Goal: Transaction & Acquisition: Book appointment/travel/reservation

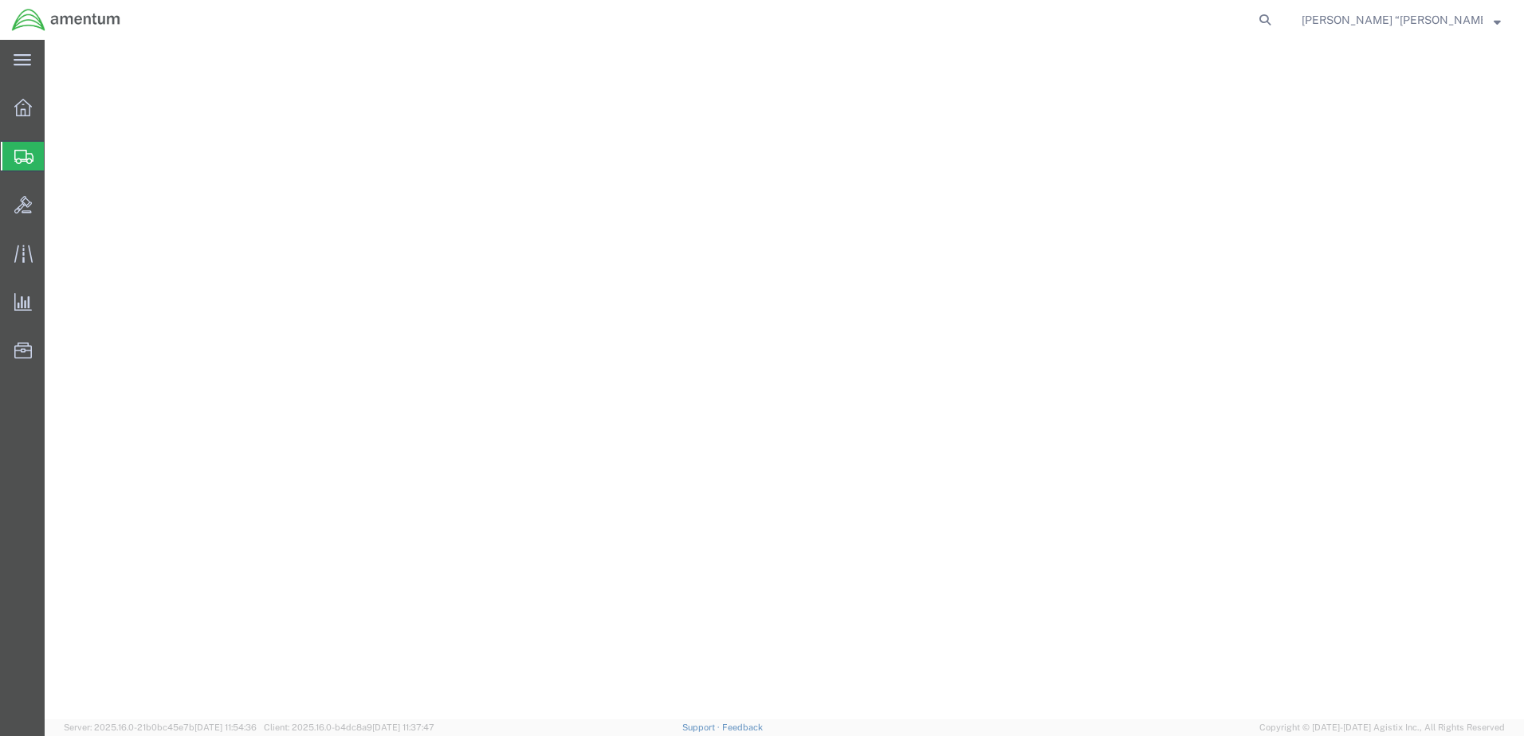
select select
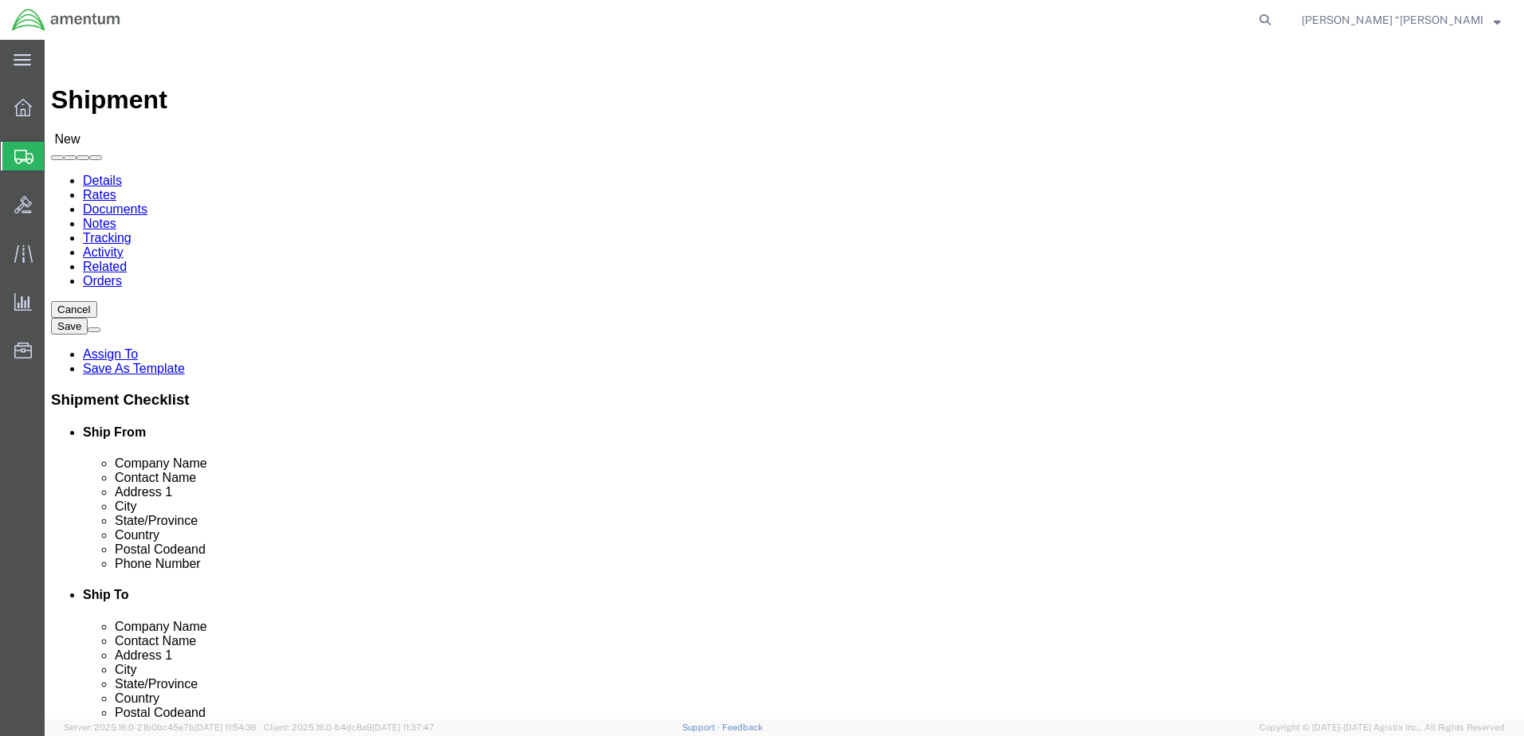
type input "gfl"
select select "49920"
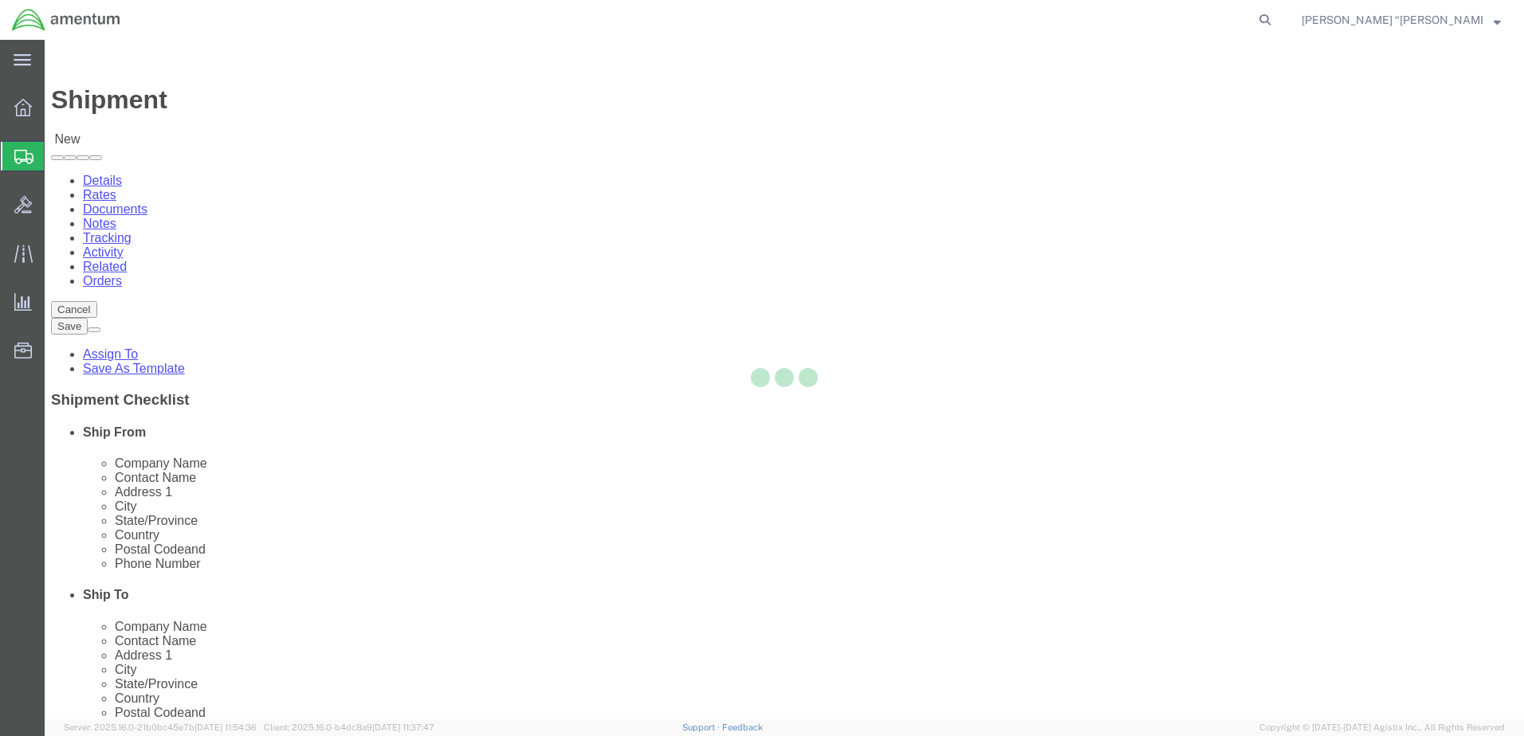
select select "MT"
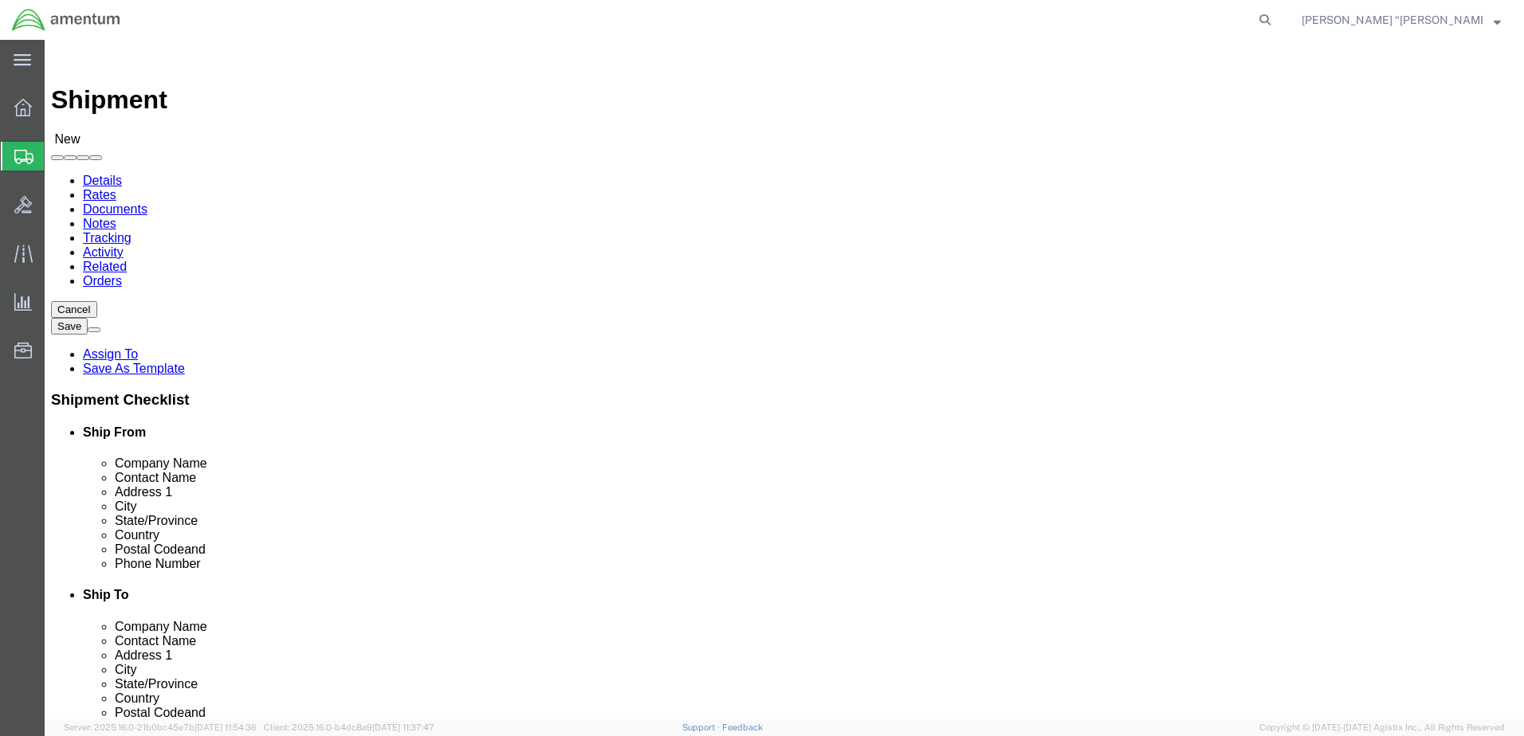
type input "WTU"
select select "49949"
select select "AZ"
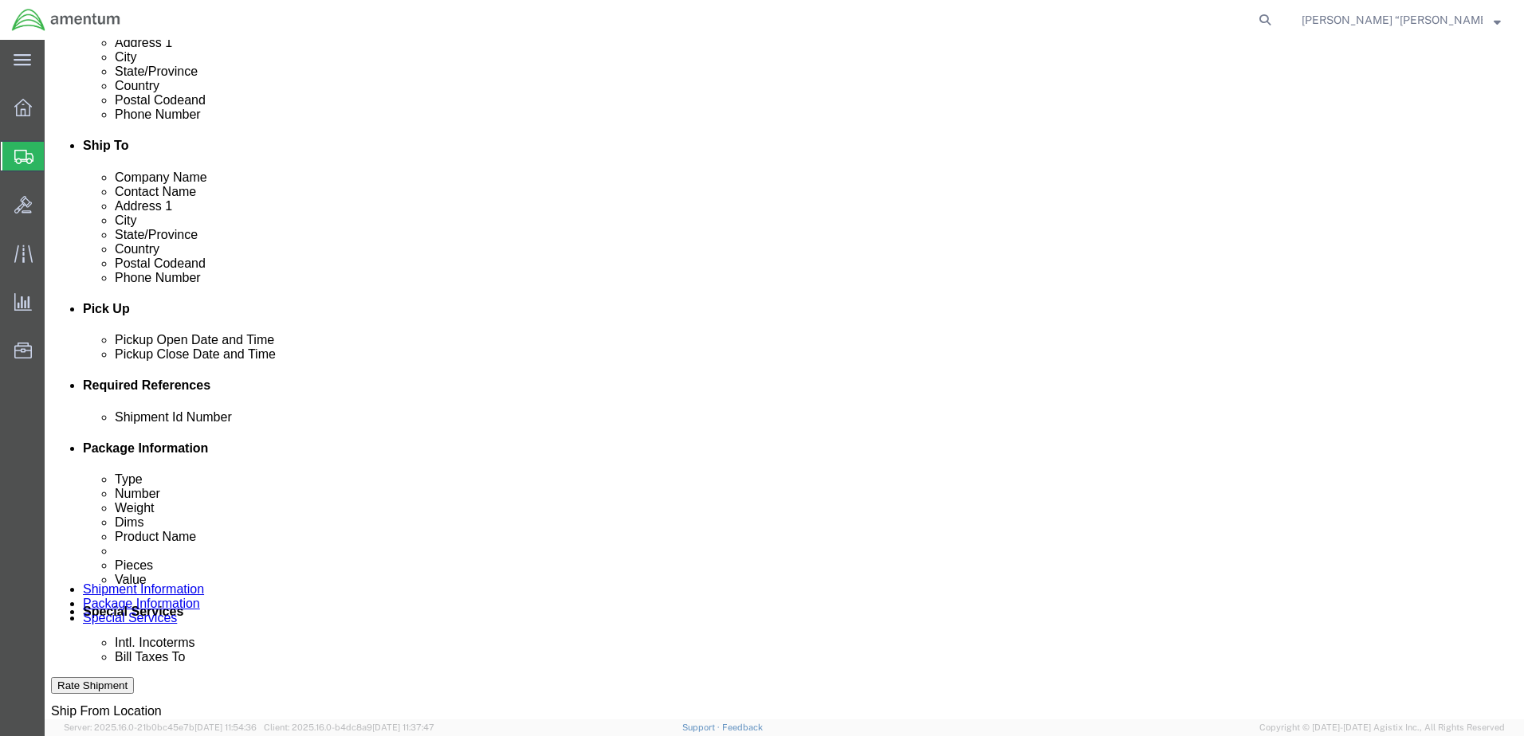
scroll to position [478, 0]
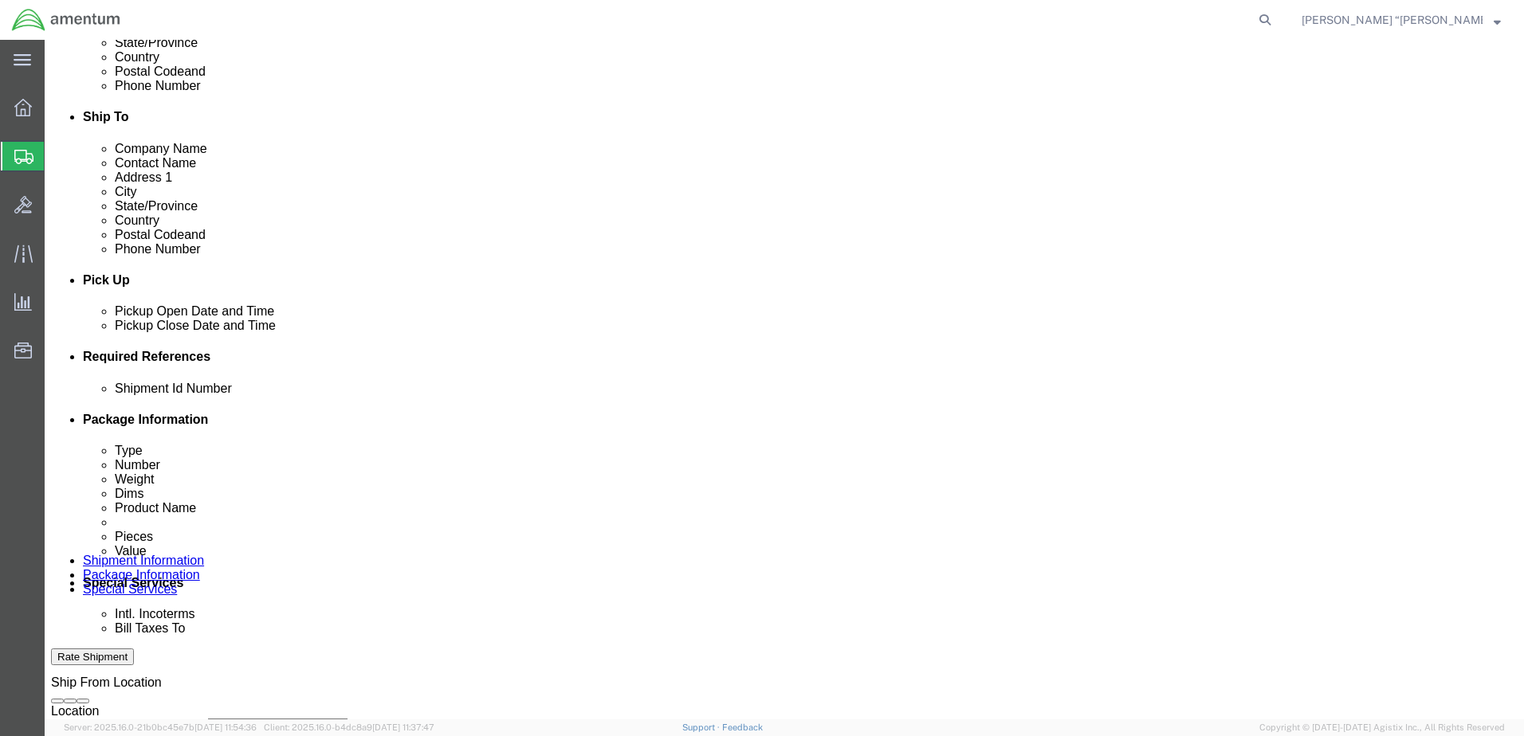
click button "Add reference"
click input "text"
type input "94474"
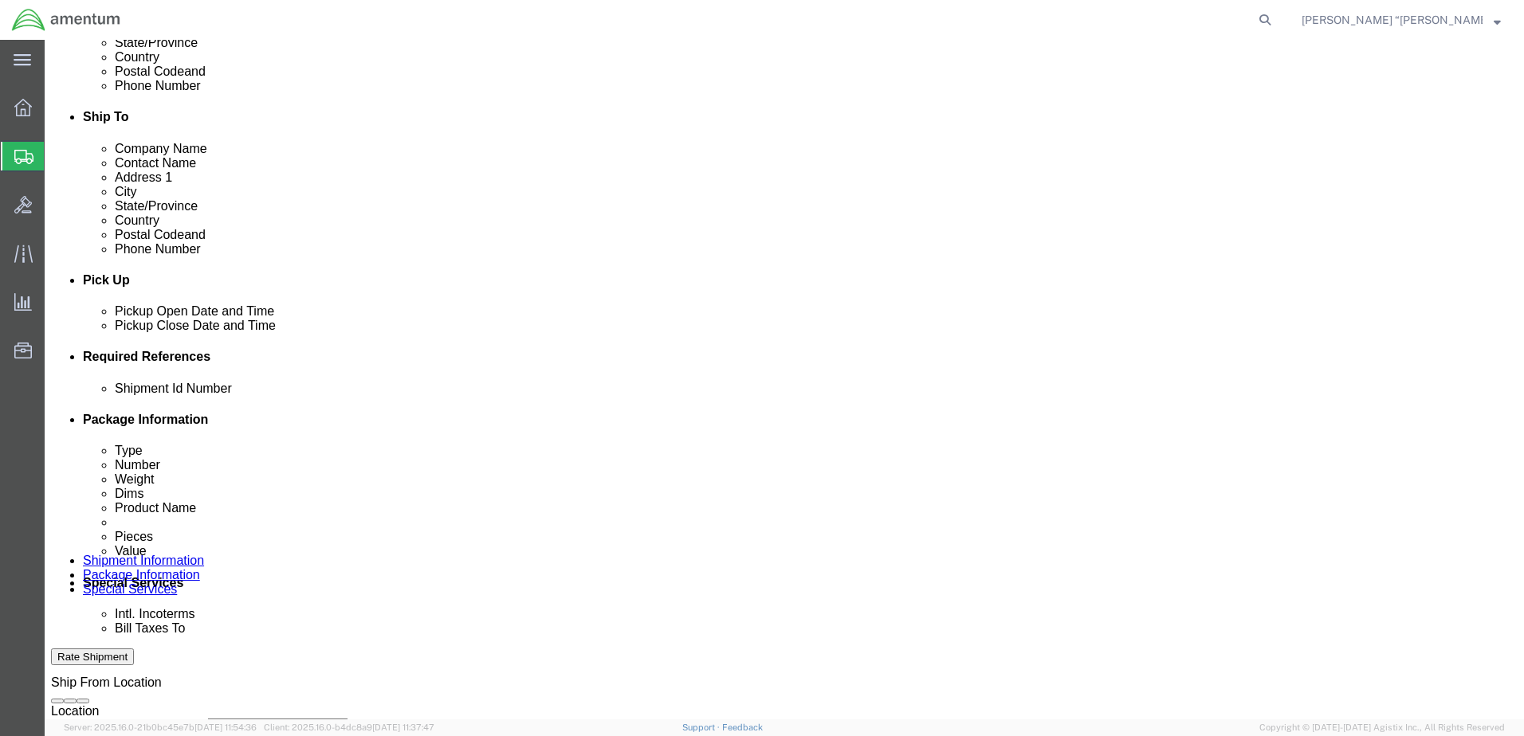
click select "Select Account Type Activity ID Airline Appointment Number ASN Batch Request # …"
select select "DEPT"
click select "Select Account Type Activity ID Airline Appointment Number ASN Batch Request # …"
click input "text"
type input "CBP"
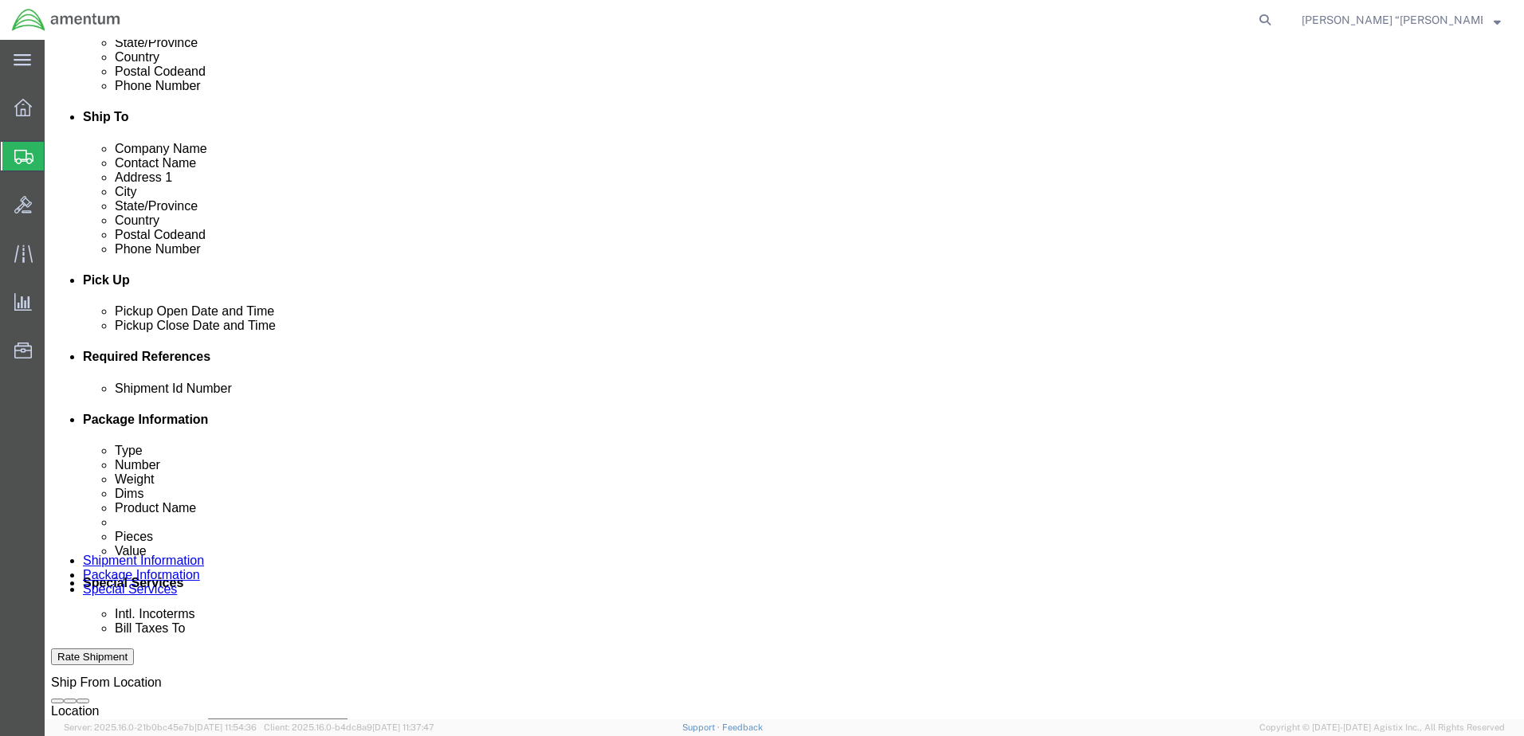
click select "Select Account Type Activity ID Airline Appointment Number ASN Batch Request # …"
select select "CUSTREF"
click select "Select Account Type Activity ID Airline Appointment Number ASN Batch Request # …"
drag, startPoint x: 972, startPoint y: 513, endPoint x: 978, endPoint y: 504, distance: 10.4
click input "text"
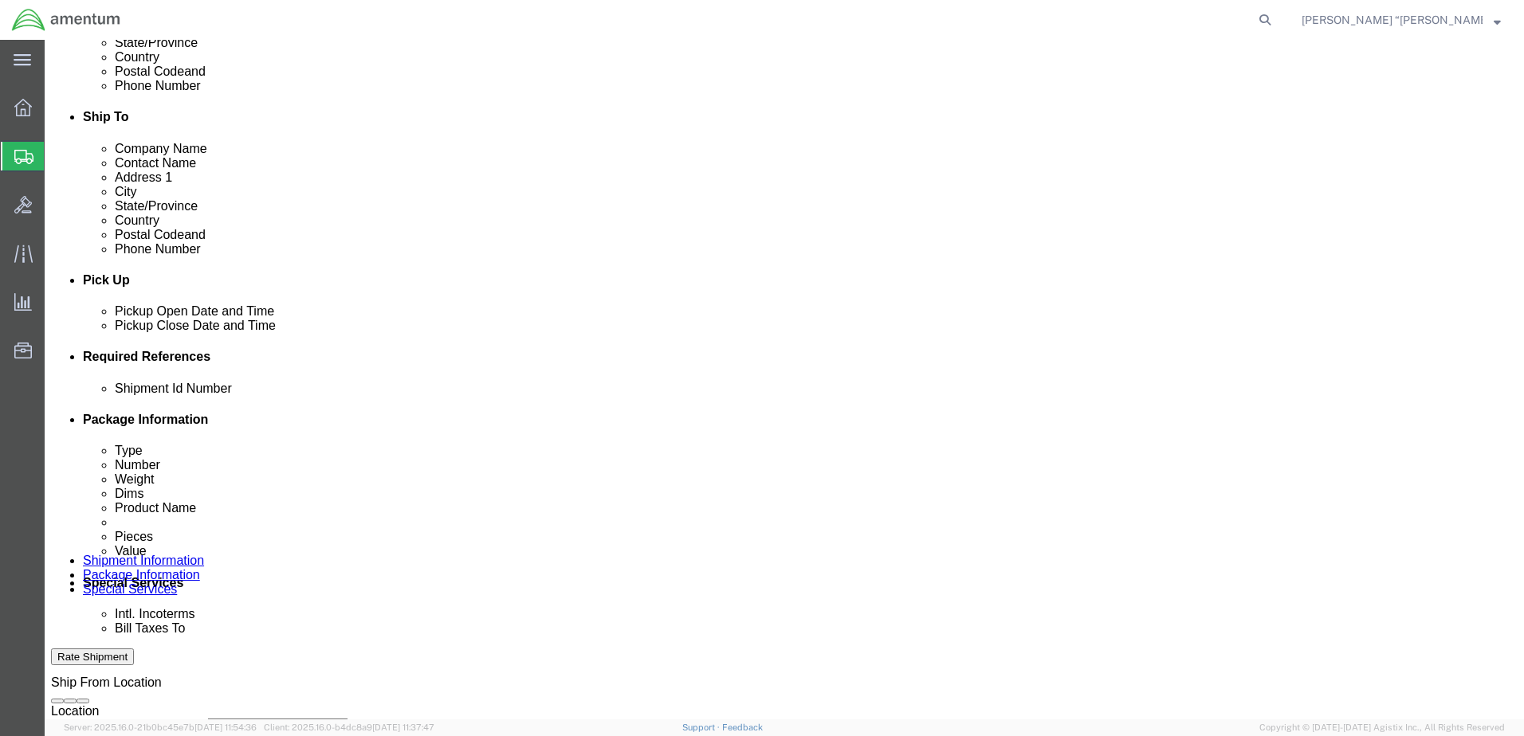
type input "ORING"
click select "Select Account Type Activity ID Airline Appointment Number ASN Batch Request # …"
select select "PROJNUM"
click select "Select Account Type Activity ID Airline Appointment Number ASN Batch Request # …"
click input "text"
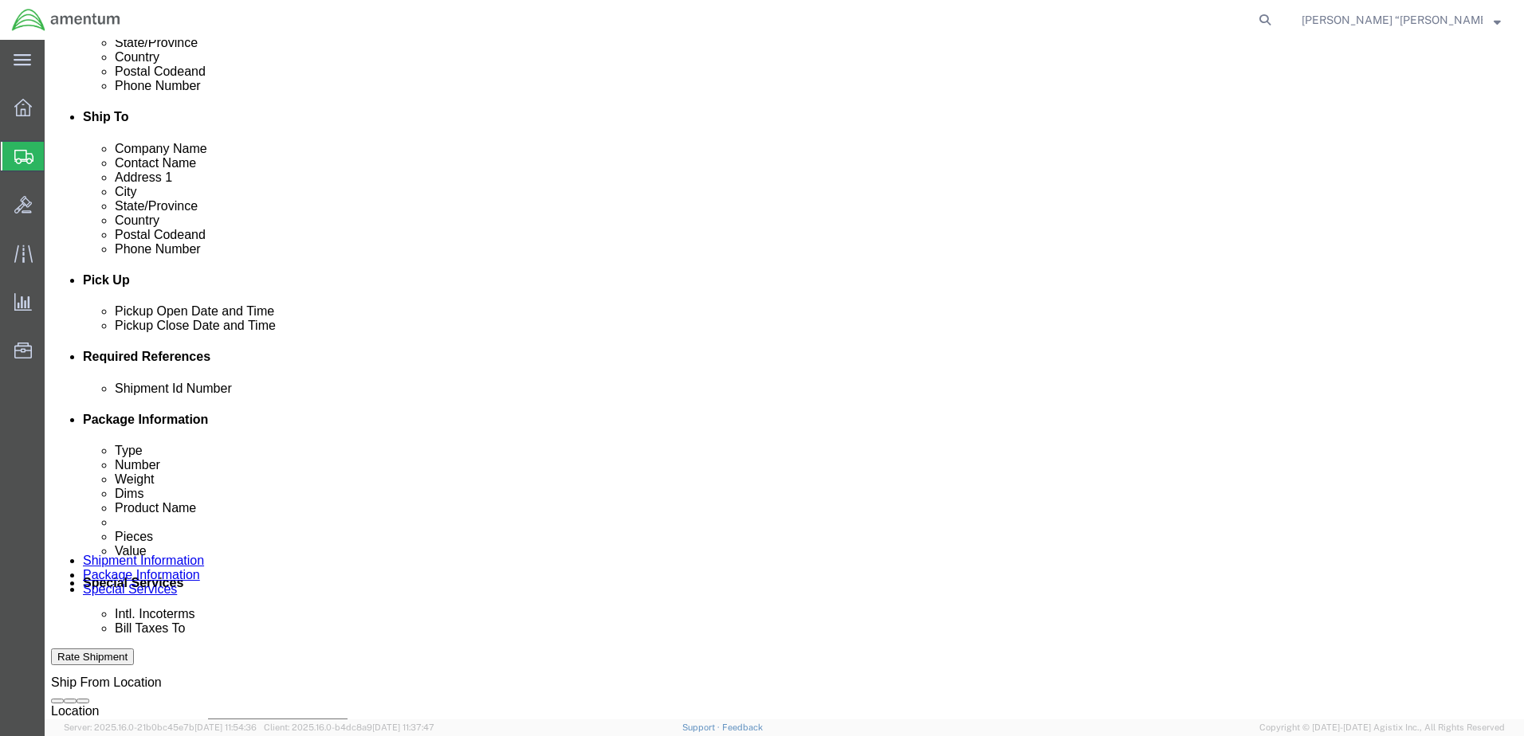
click input "6118.03.03.2219.000.GFN.0000"
type input "6118.03.03.2219.000.GFL.0000"
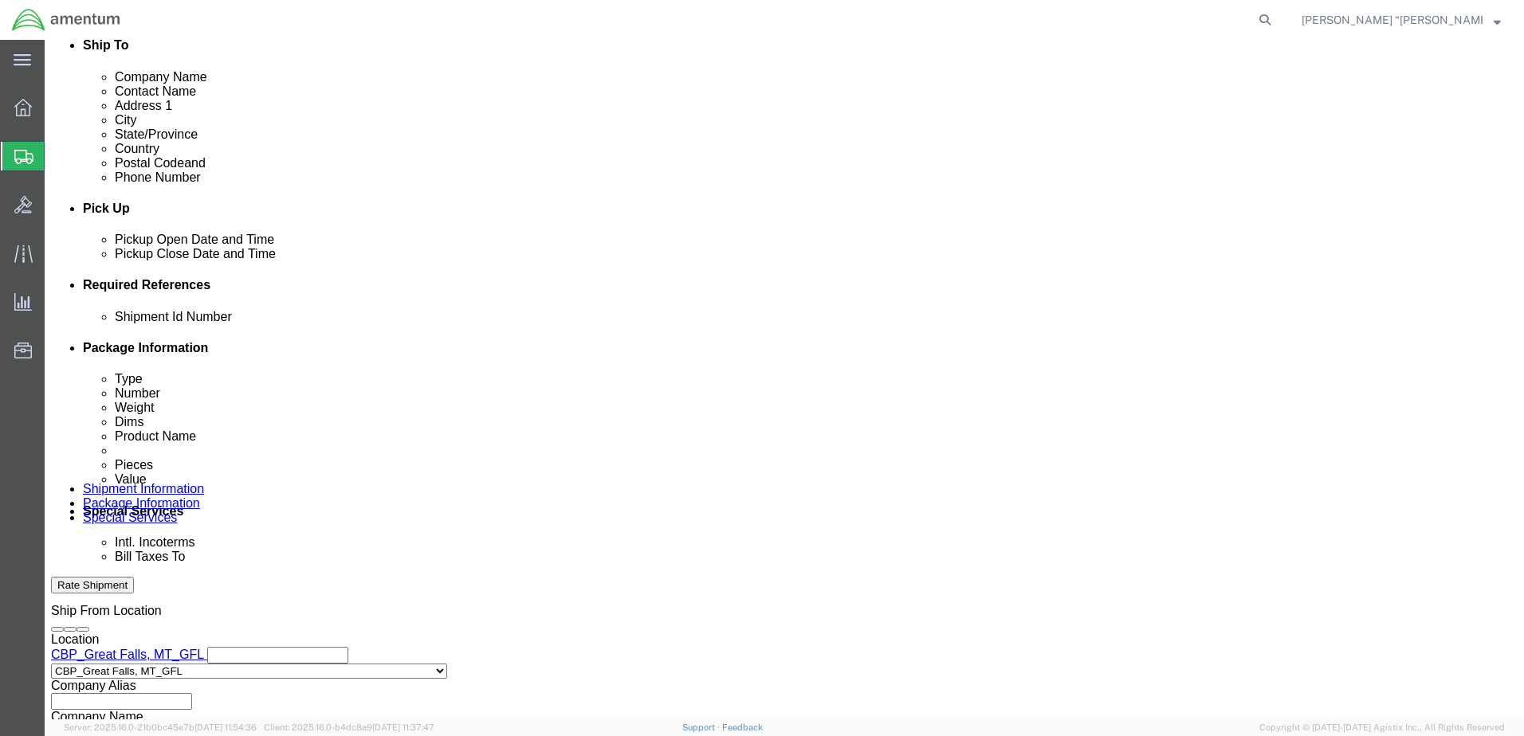
scroll to position [719, 0]
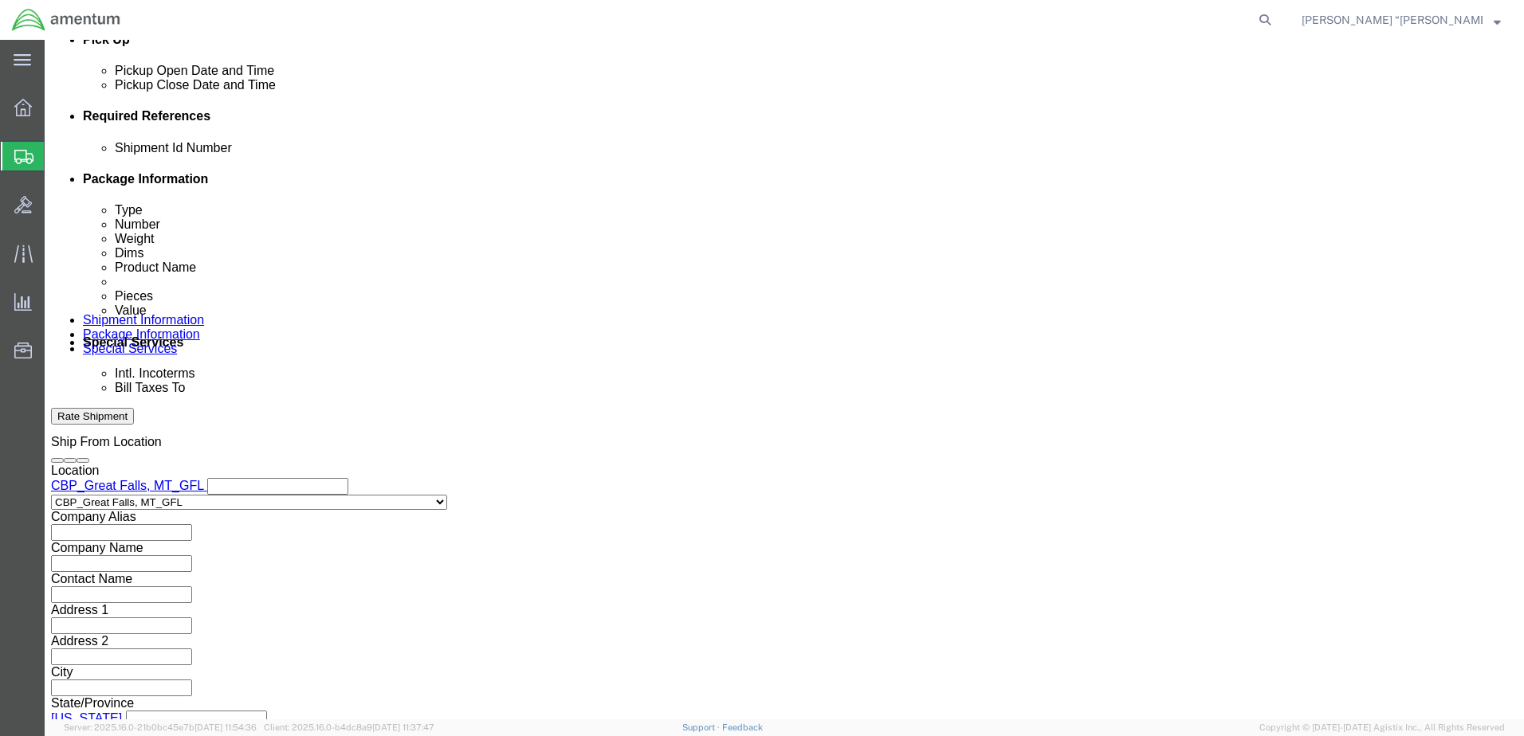
drag, startPoint x: 1108, startPoint y: 618, endPoint x: 1010, endPoint y: 579, distance: 106.2
click button "Continue"
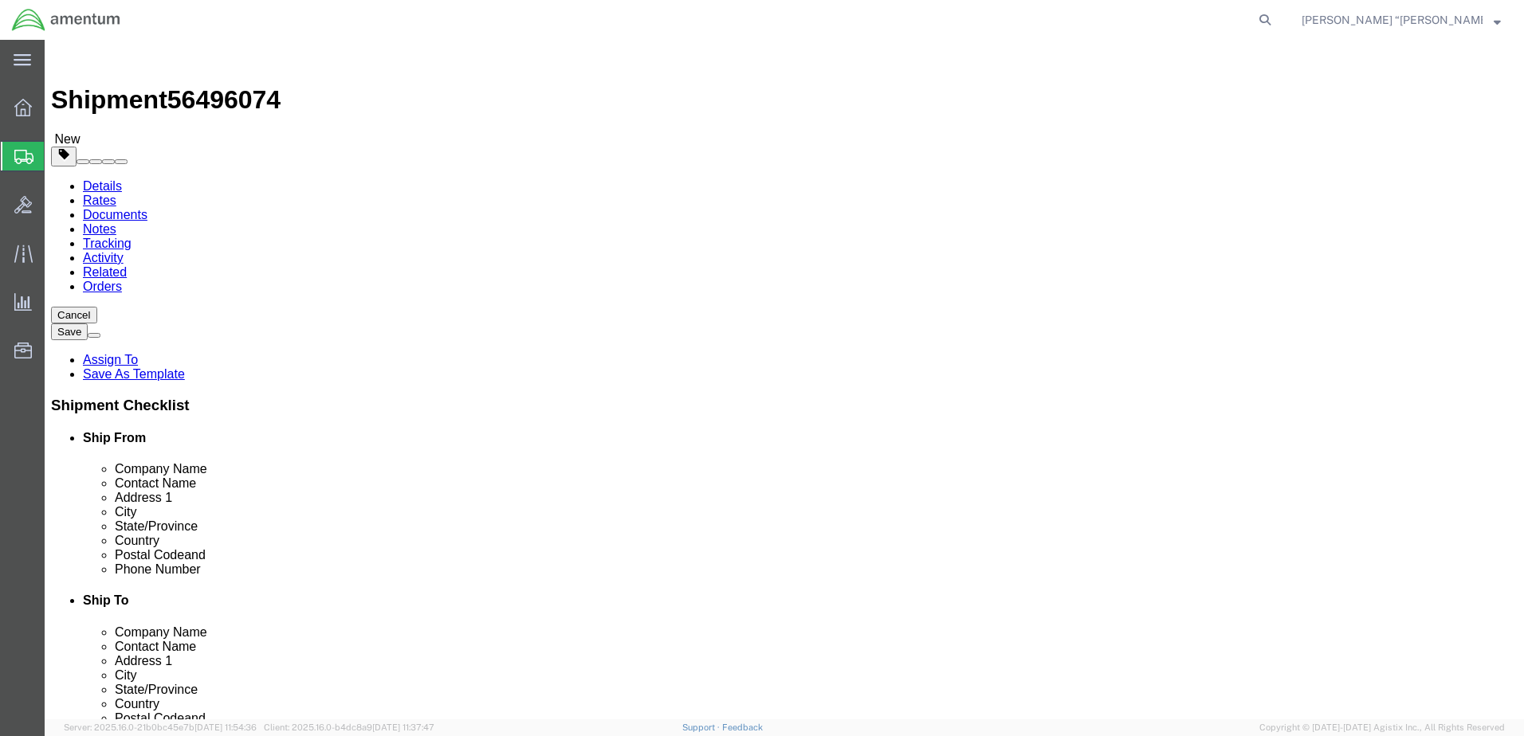
click select "Select BCK Boxes Bale(s) Basket(s) Bolt(s) Bottle(s) Buckets Bulk Bundle(s) Can…"
select select "ENV"
click select "Select BCK Boxes Bale(s) Basket(s) Bolt(s) Bottle(s) Buckets Bulk Bundle(s) Can…"
type input "9.50"
type input "12.50"
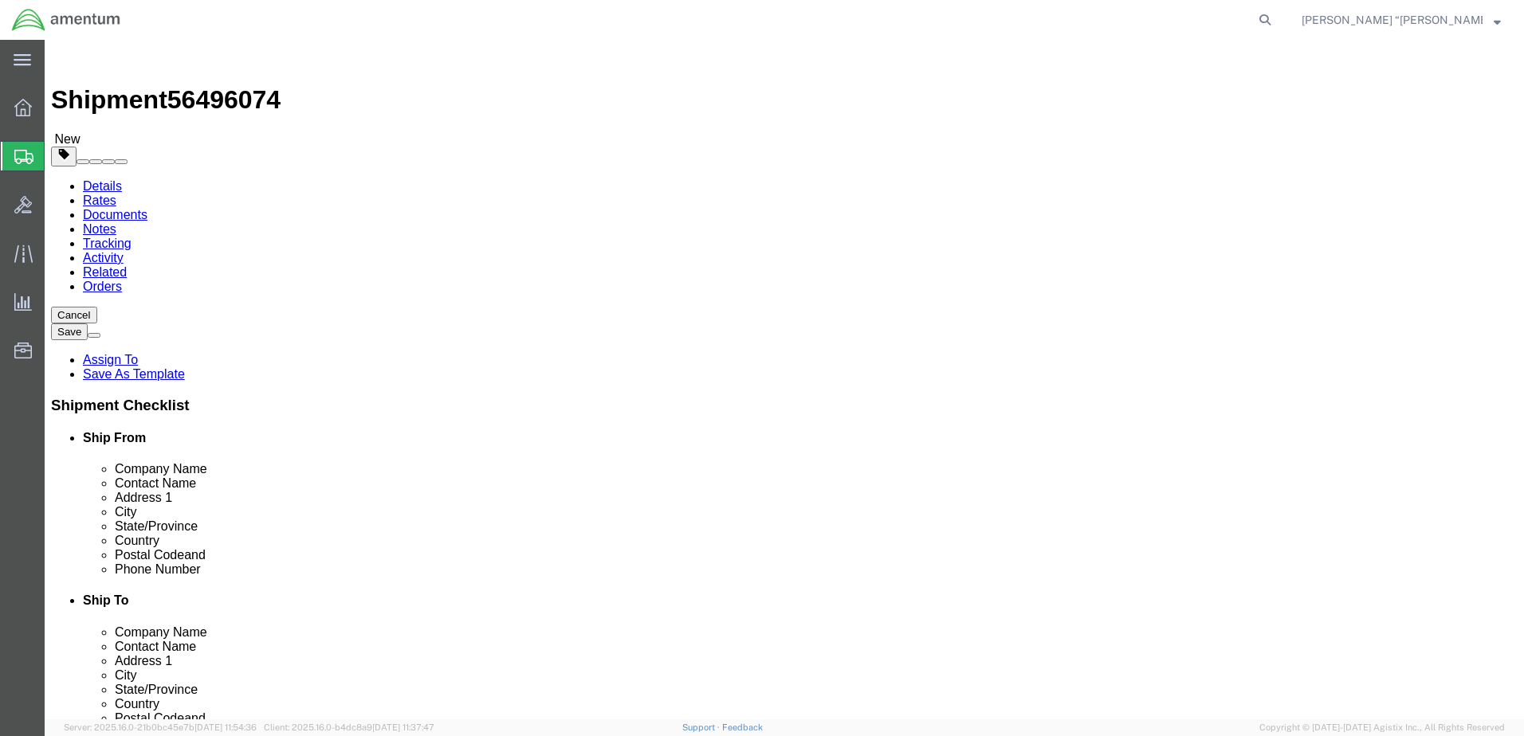
type input "0.25"
type input "1"
click link "Add Content"
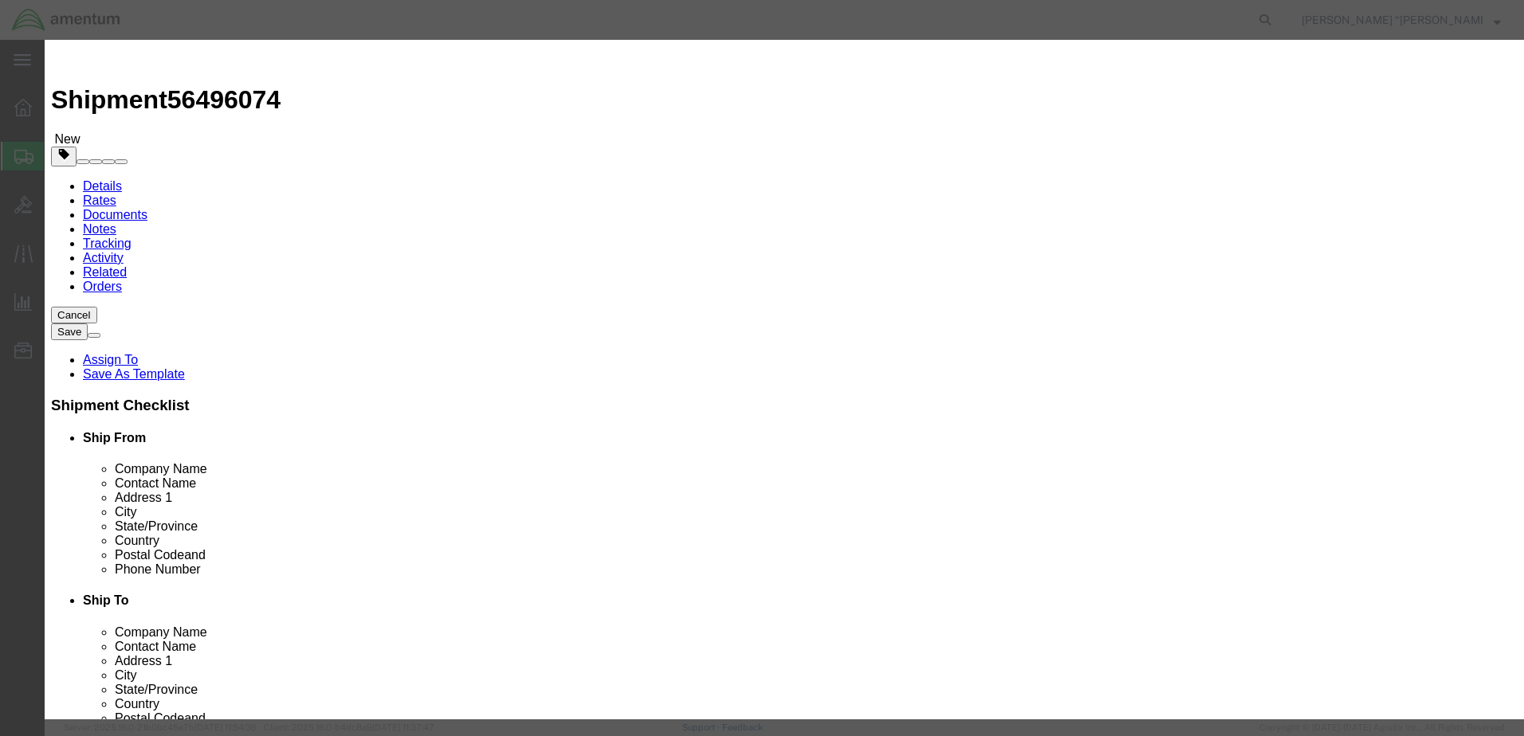
click input "text"
type input "ORING"
drag, startPoint x: 539, startPoint y: 65, endPoint x: 504, endPoint y: 116, distance: 61.7
click h3 "Add content"
click input "0"
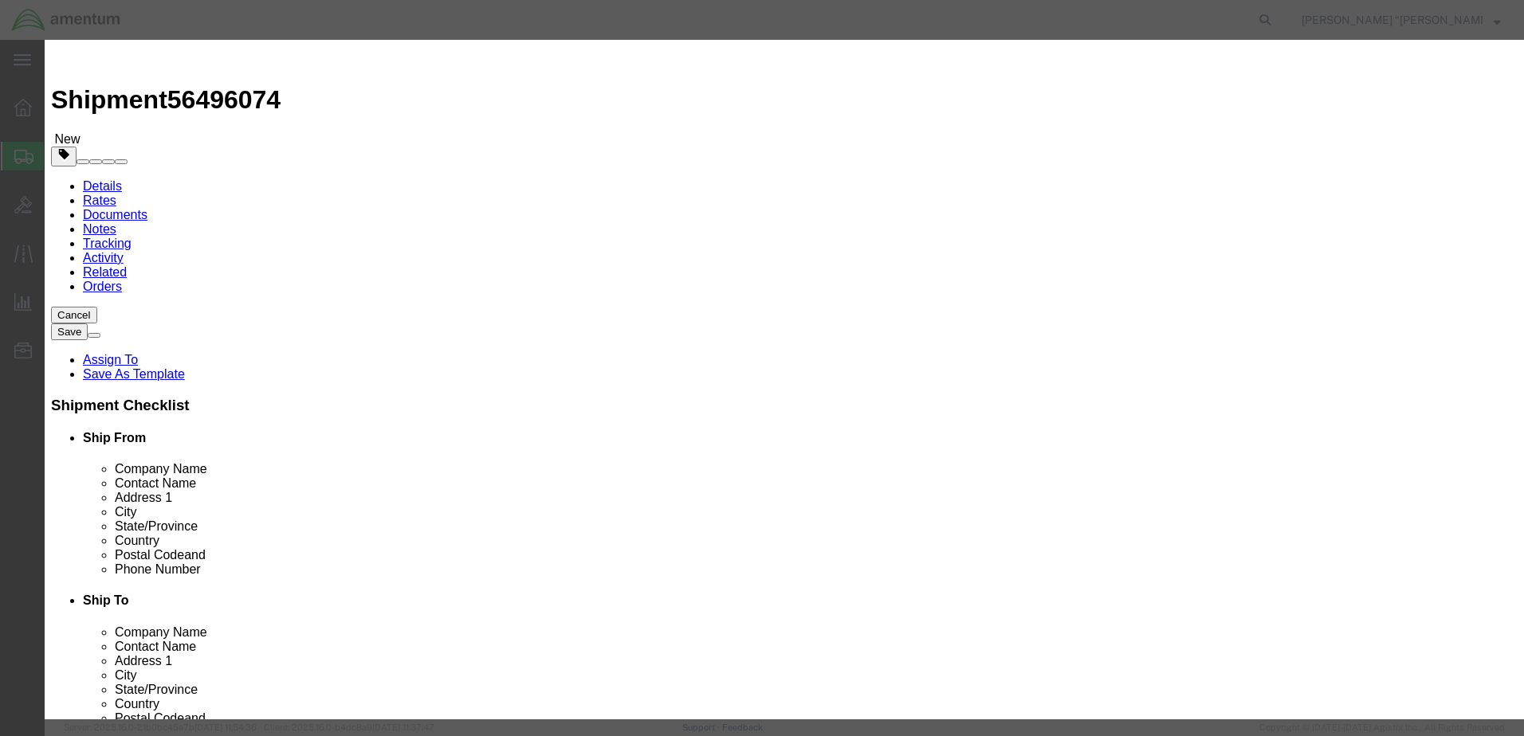
type input "1"
click input "text"
type input "10"
click button "Save & Close"
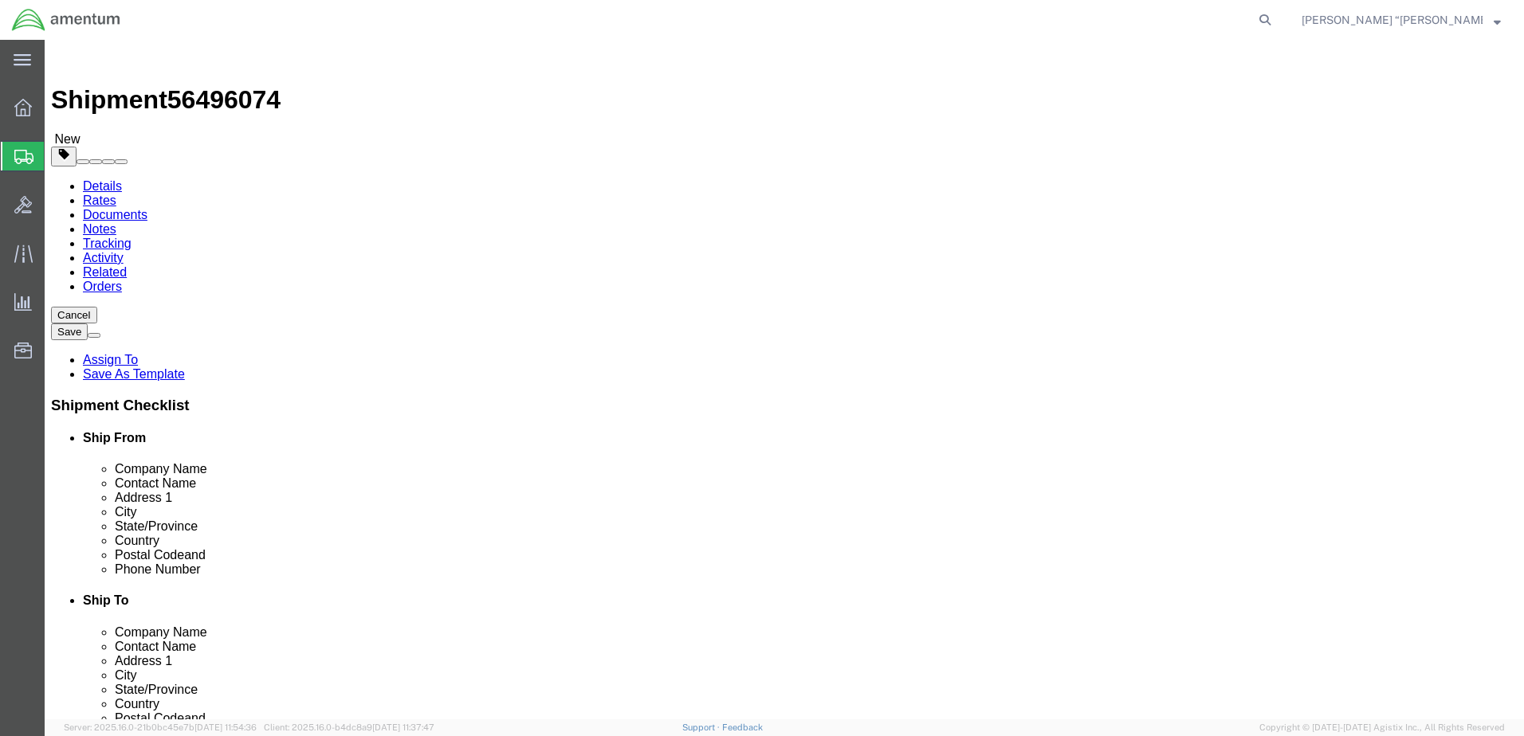
drag, startPoint x: 1296, startPoint y: 655, endPoint x: 1281, endPoint y: 657, distance: 15.2
click button "Rate Shipment"
